Goal: Transaction & Acquisition: Book appointment/travel/reservation

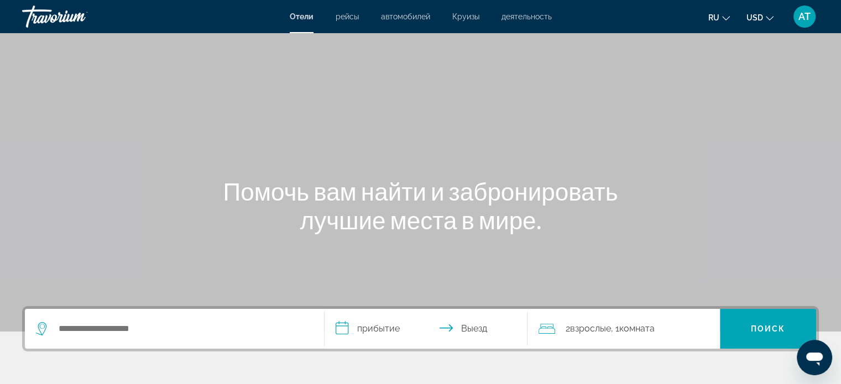
click at [718, 14] on span "ru" at bounding box center [713, 17] width 11 height 9
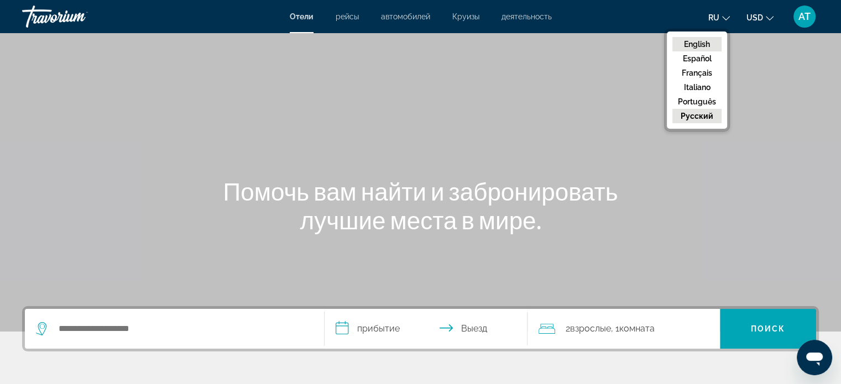
click at [709, 43] on button "English" at bounding box center [696, 44] width 49 height 14
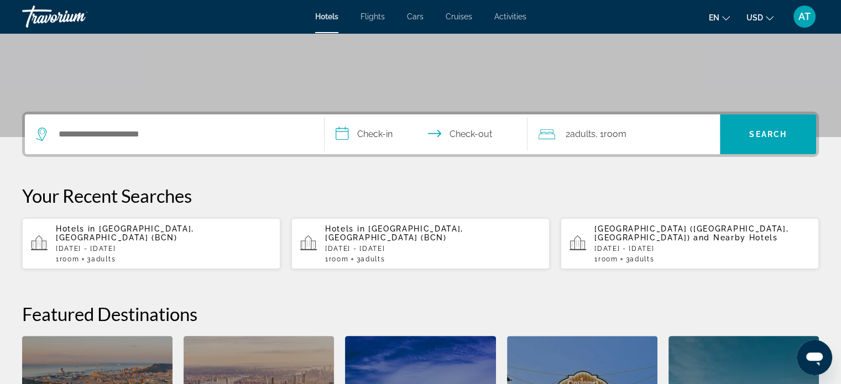
scroll to position [202, 0]
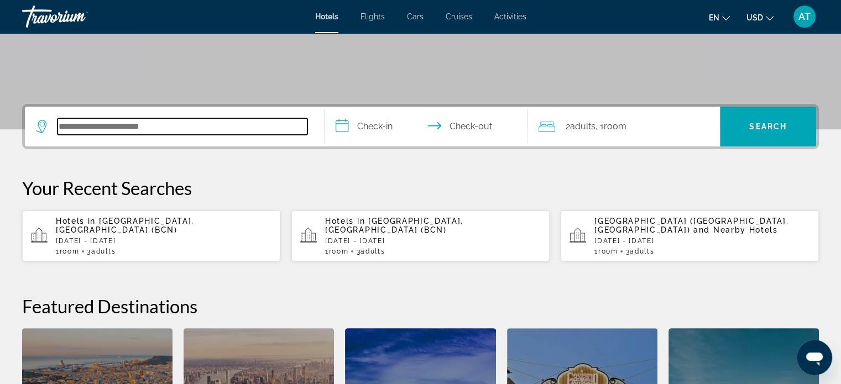
click at [154, 130] on input "Search hotel destination" at bounding box center [183, 126] width 250 height 17
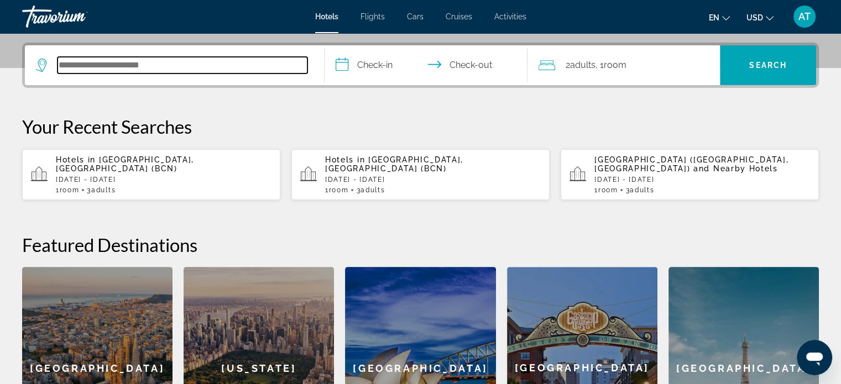
scroll to position [270, 0]
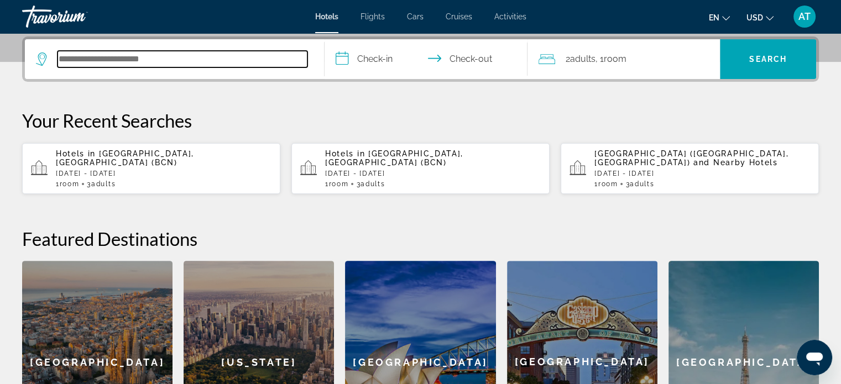
drag, startPoint x: 203, startPoint y: 55, endPoint x: 172, endPoint y: 59, distance: 31.8
click at [172, 59] on input "Search hotel destination" at bounding box center [183, 59] width 250 height 17
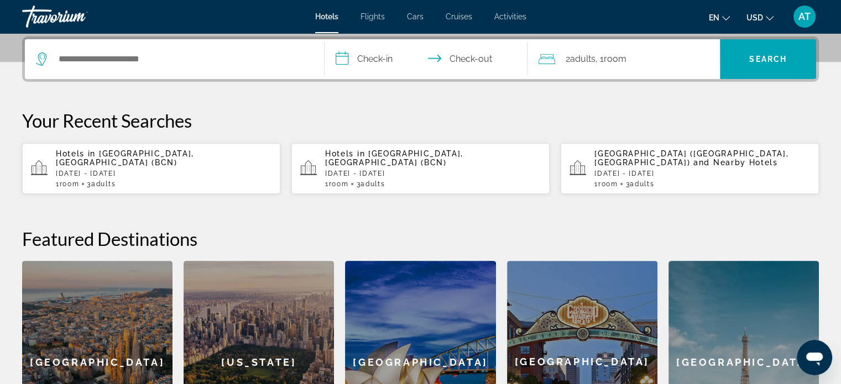
click at [182, 170] on p "[DATE] - [DATE]" at bounding box center [164, 174] width 216 height 8
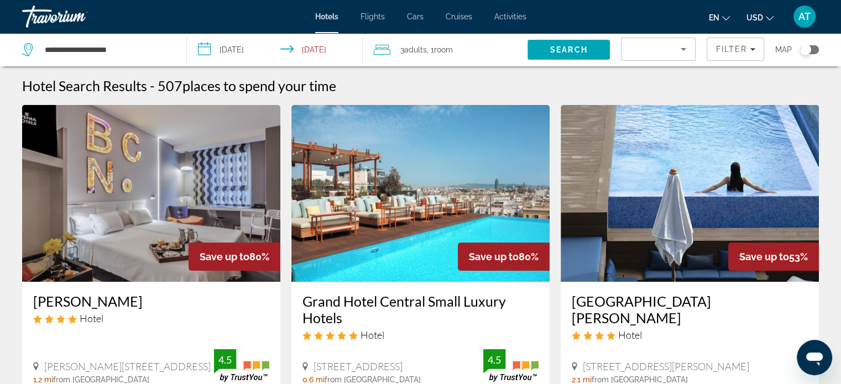
click at [458, 48] on div "3 Adult Adults , 1 Room rooms" at bounding box center [451, 49] width 154 height 15
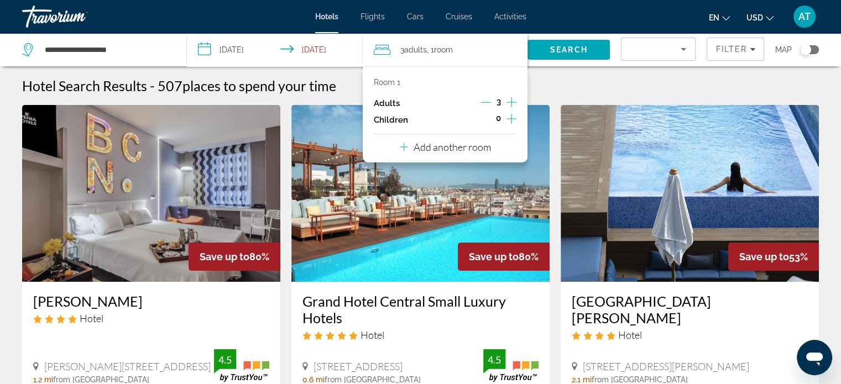
click at [629, 81] on div "Hotel Search Results - 507 places to spend your time" at bounding box center [420, 85] width 797 height 17
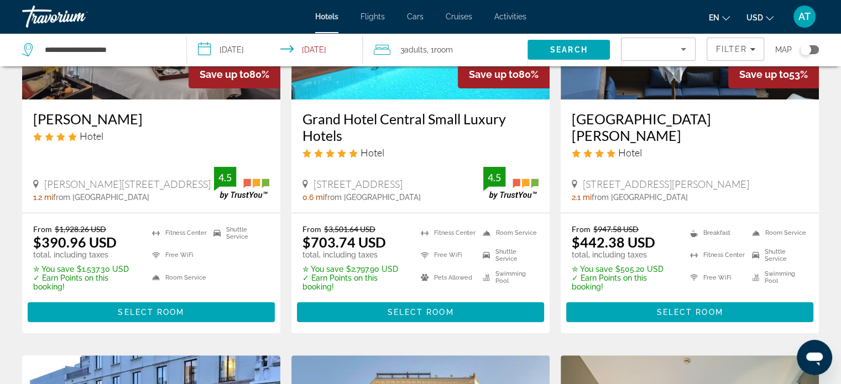
scroll to position [183, 0]
